Goal: Task Accomplishment & Management: Manage account settings

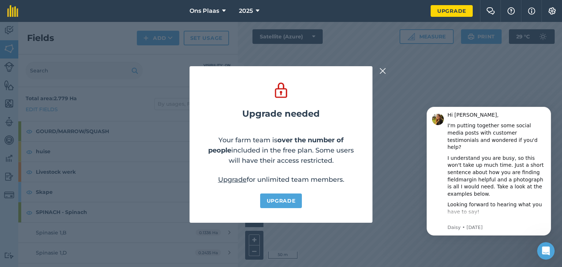
click at [385, 68] on img at bounding box center [382, 71] width 7 height 9
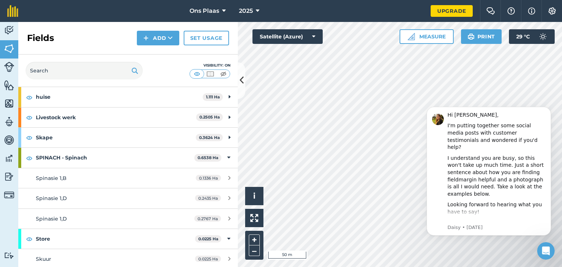
scroll to position [56, 0]
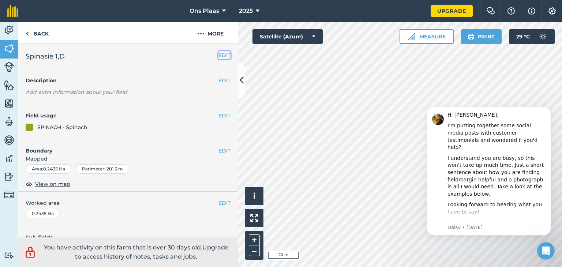
click at [218, 57] on button "EDIT" at bounding box center [224, 55] width 12 height 8
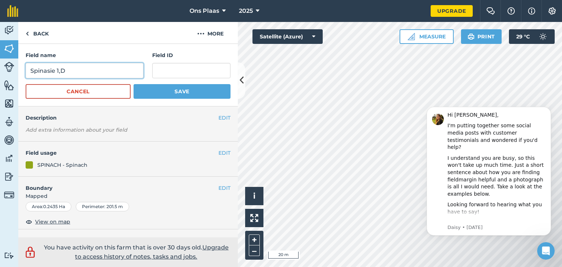
click at [74, 68] on input "Spinasie 1,D" at bounding box center [85, 70] width 118 height 15
type input "Spinasie 1,C"
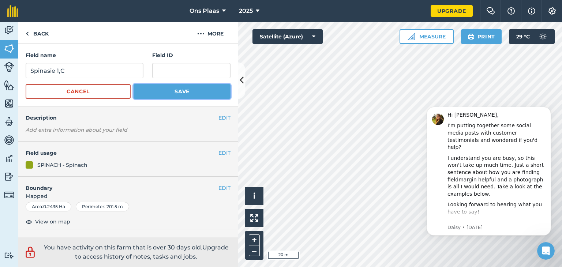
click at [173, 91] on button "Save" at bounding box center [182, 91] width 97 height 15
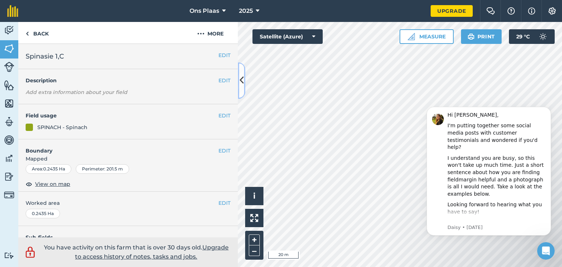
click at [243, 80] on icon at bounding box center [242, 80] width 4 height 13
